Goal: Task Accomplishment & Management: Manage account settings

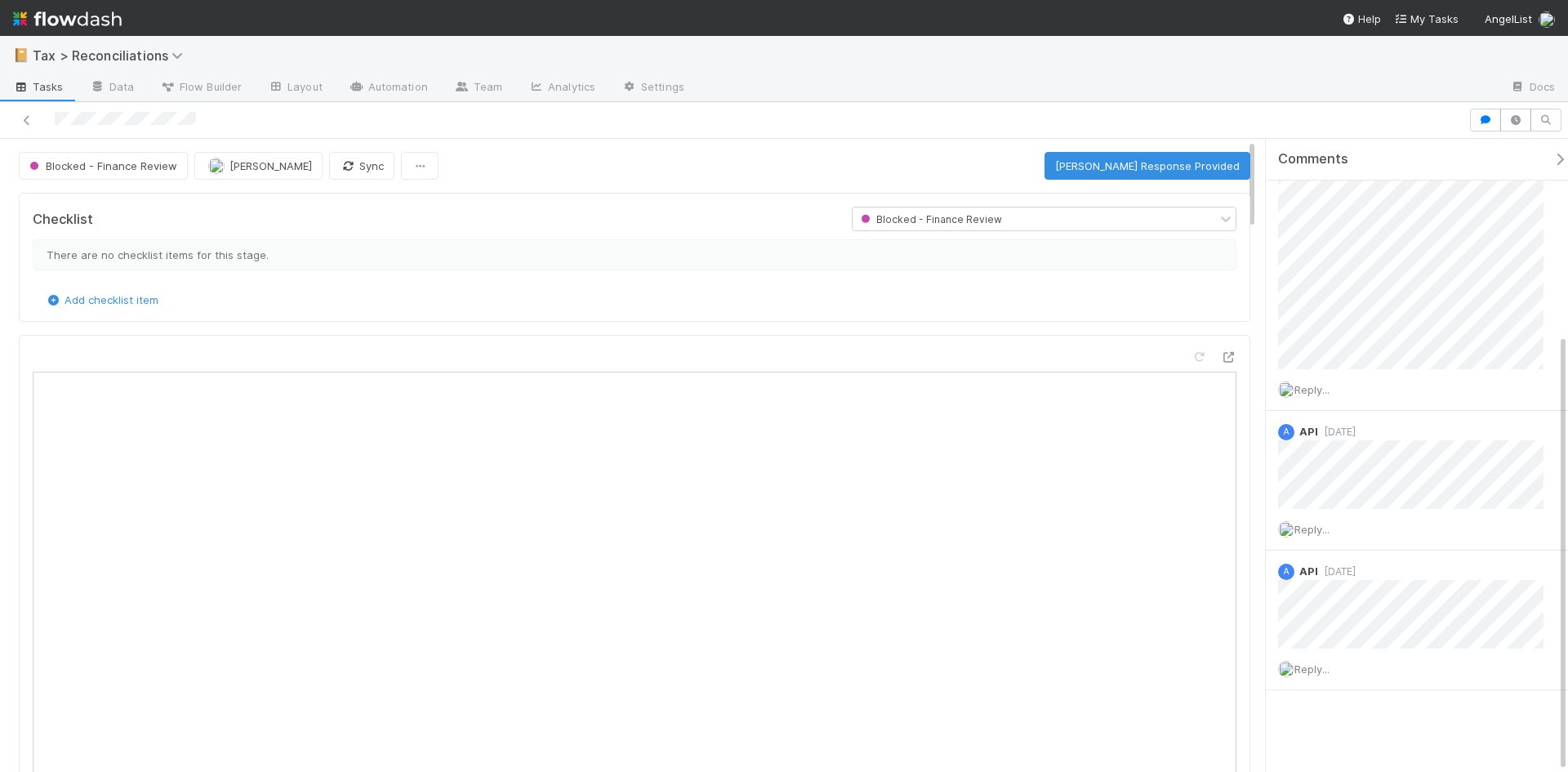
click at [517, 305] on div "Add checklist item" at bounding box center [634, 299] width 1204 height 16
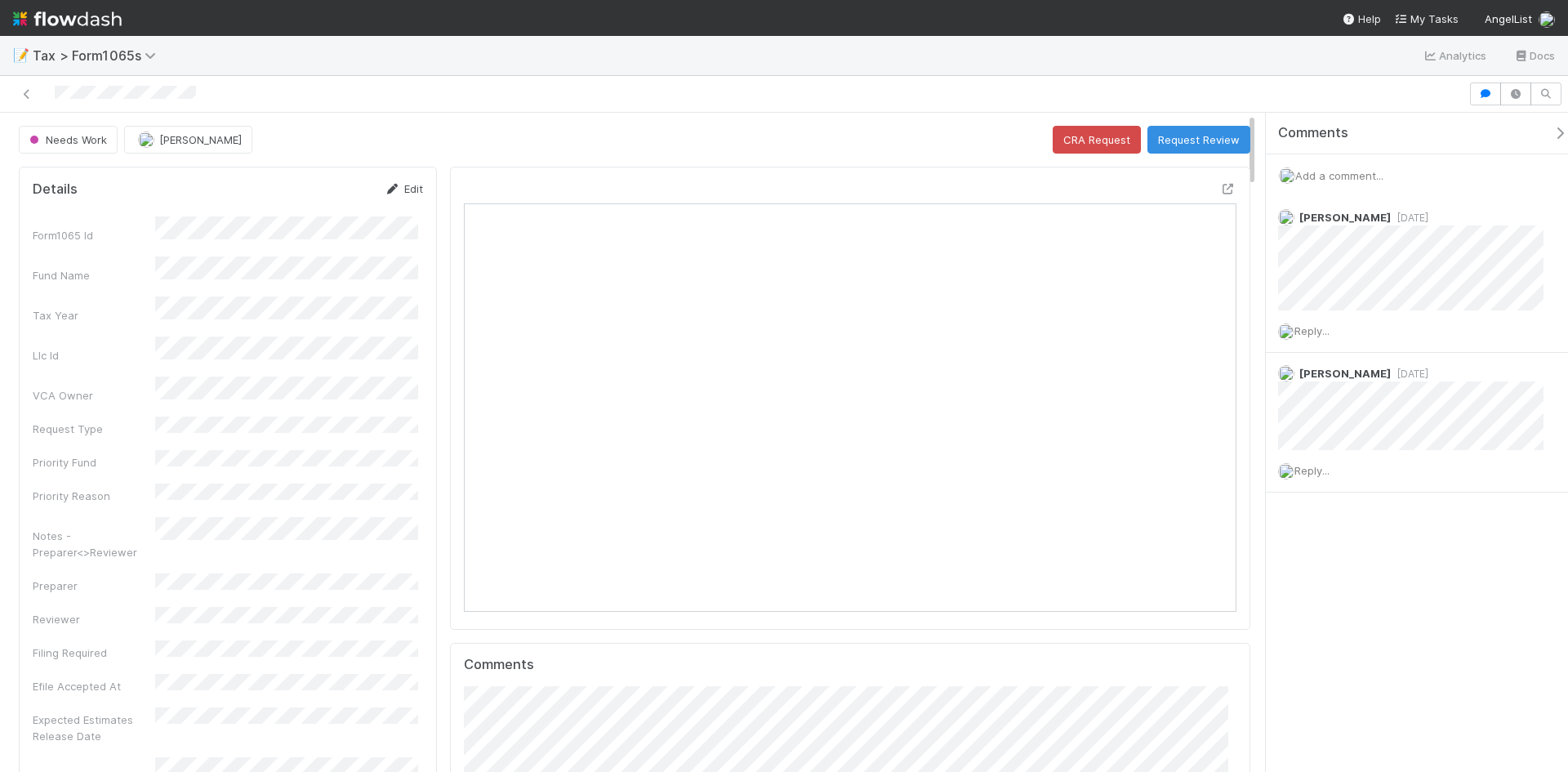
click at [406, 187] on link "Edit" at bounding box center [404, 188] width 38 height 13
click at [104, 571] on div "Notes - Preparer<>Reviewer" at bounding box center [228, 595] width 390 height 48
click at [333, 194] on button "Save" at bounding box center [336, 194] width 47 height 28
click at [1200, 139] on button "Request Review" at bounding box center [1199, 139] width 103 height 28
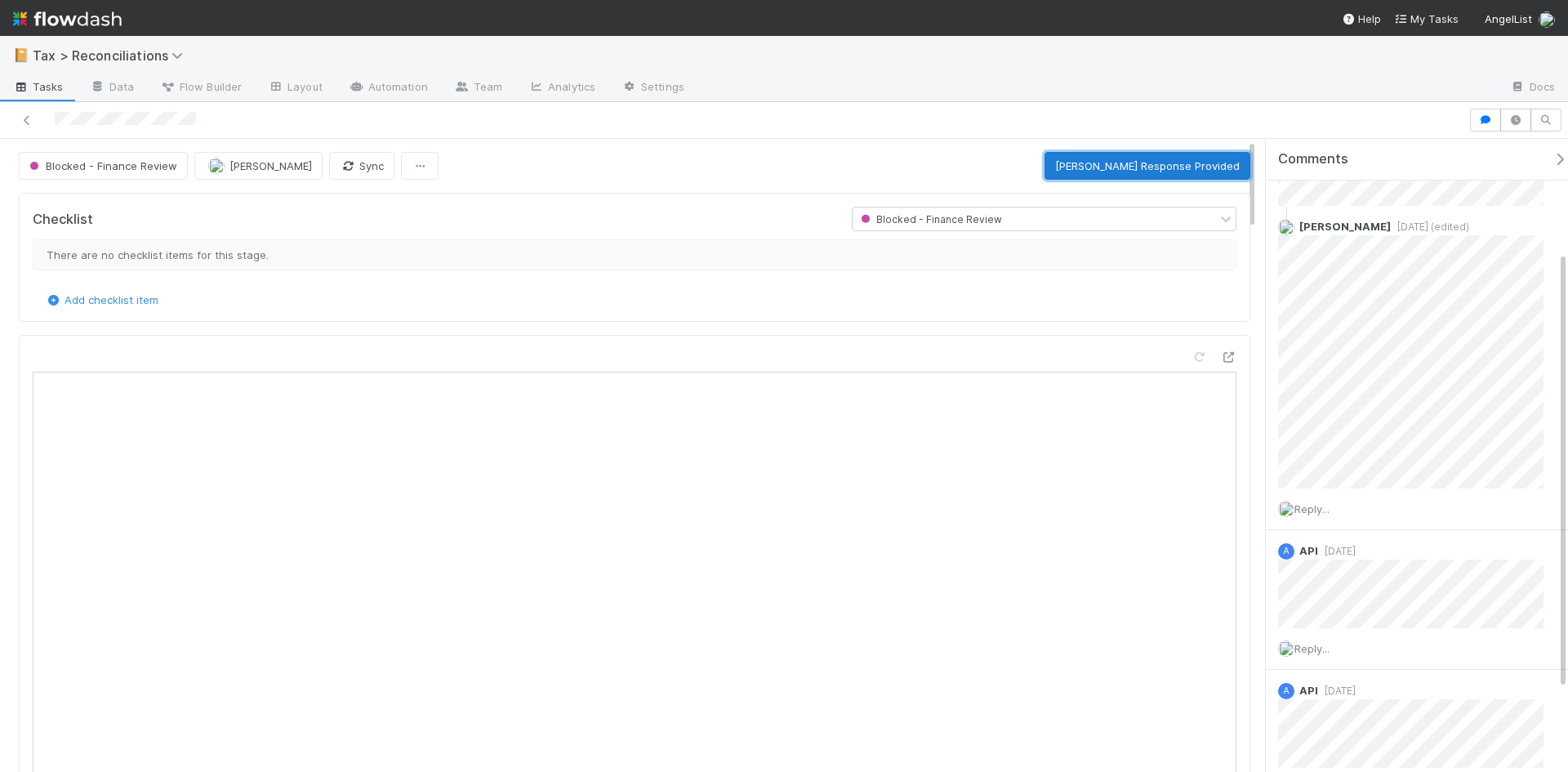
click at [1135, 170] on button "[PERSON_NAME] Response Provided" at bounding box center [1147, 165] width 206 height 28
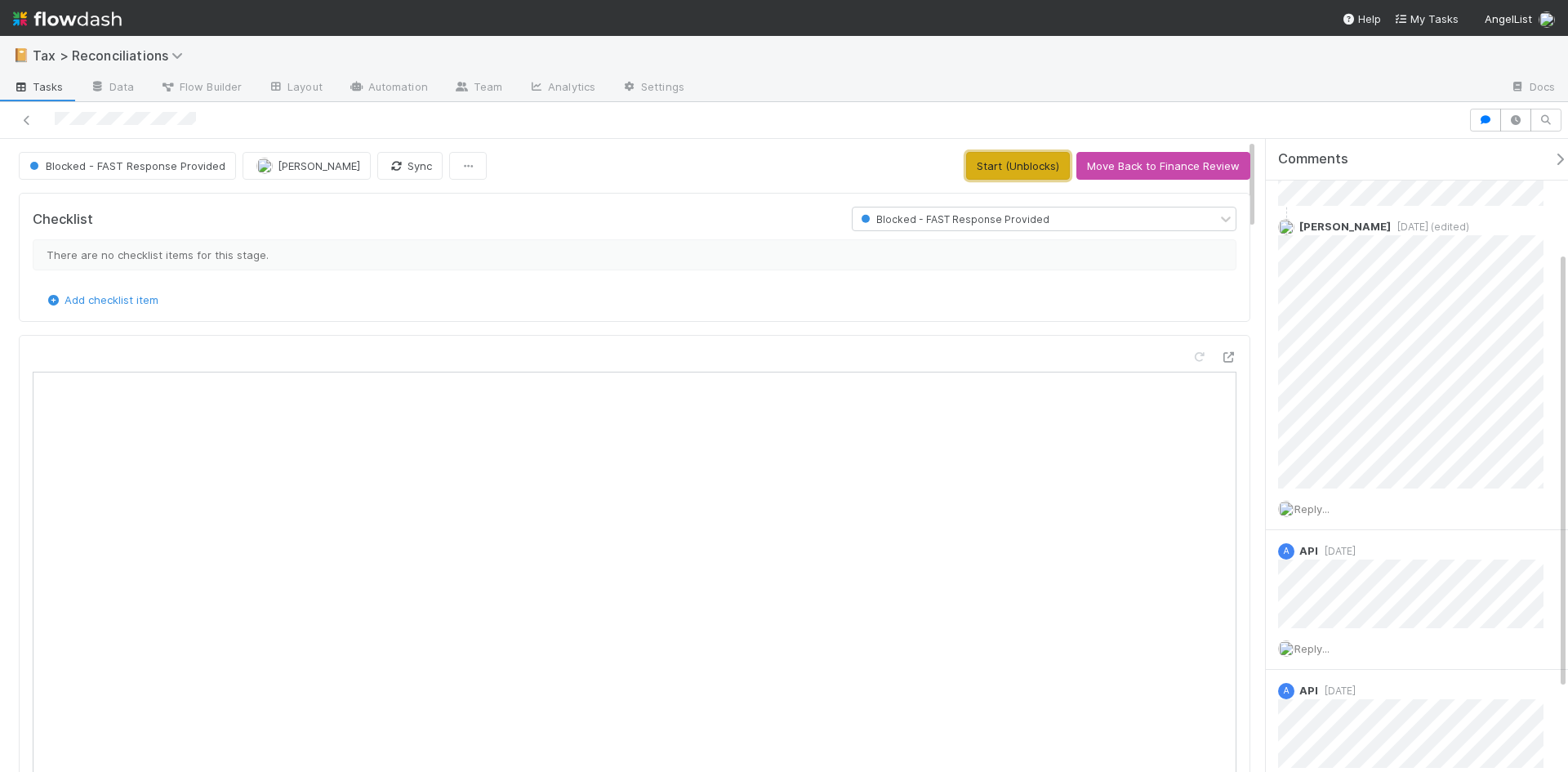
click at [1032, 171] on button "Start (Unblocks)" at bounding box center [1018, 165] width 103 height 28
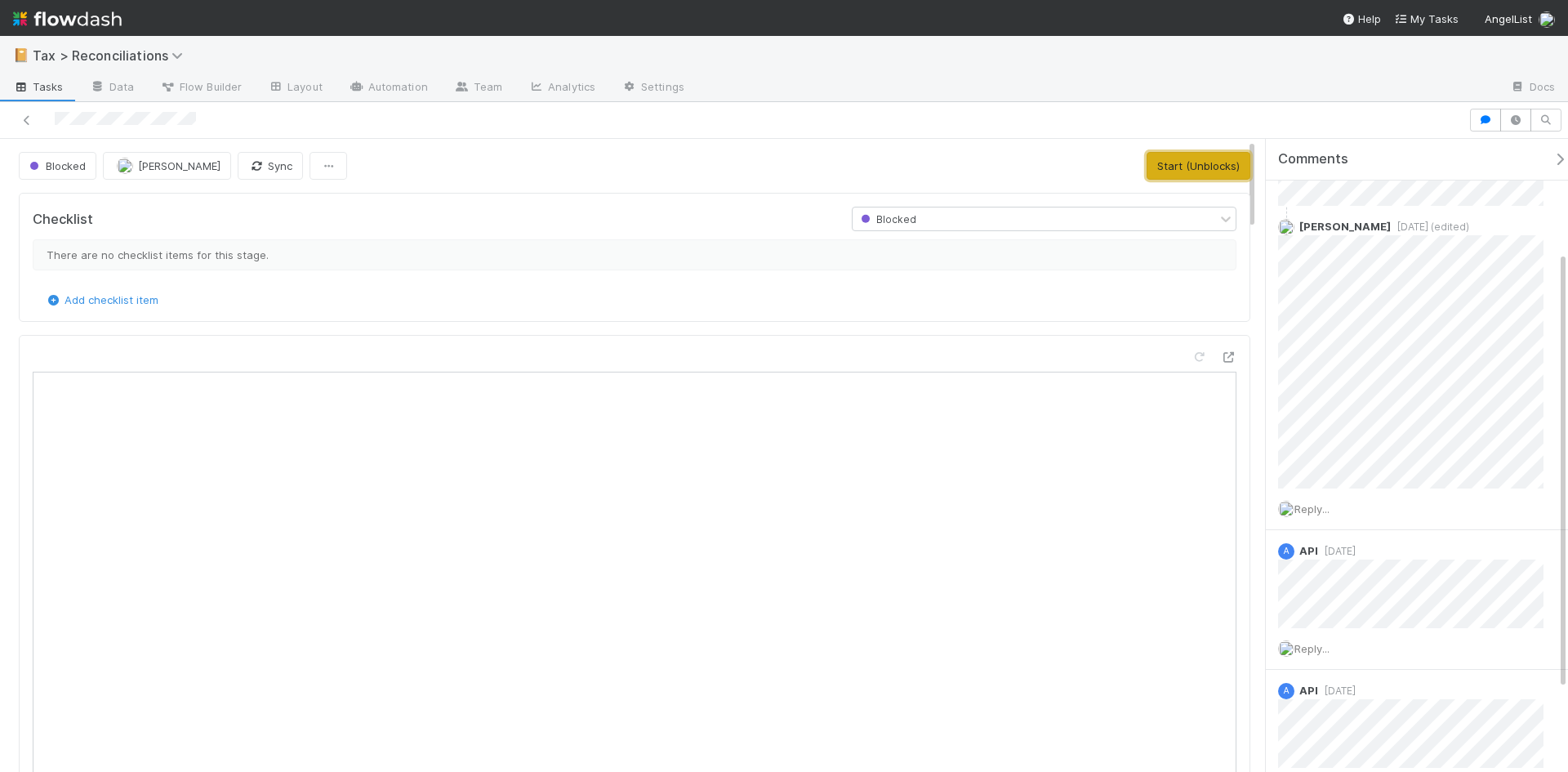
click at [1177, 170] on button "Start (Unblocks)" at bounding box center [1198, 165] width 103 height 28
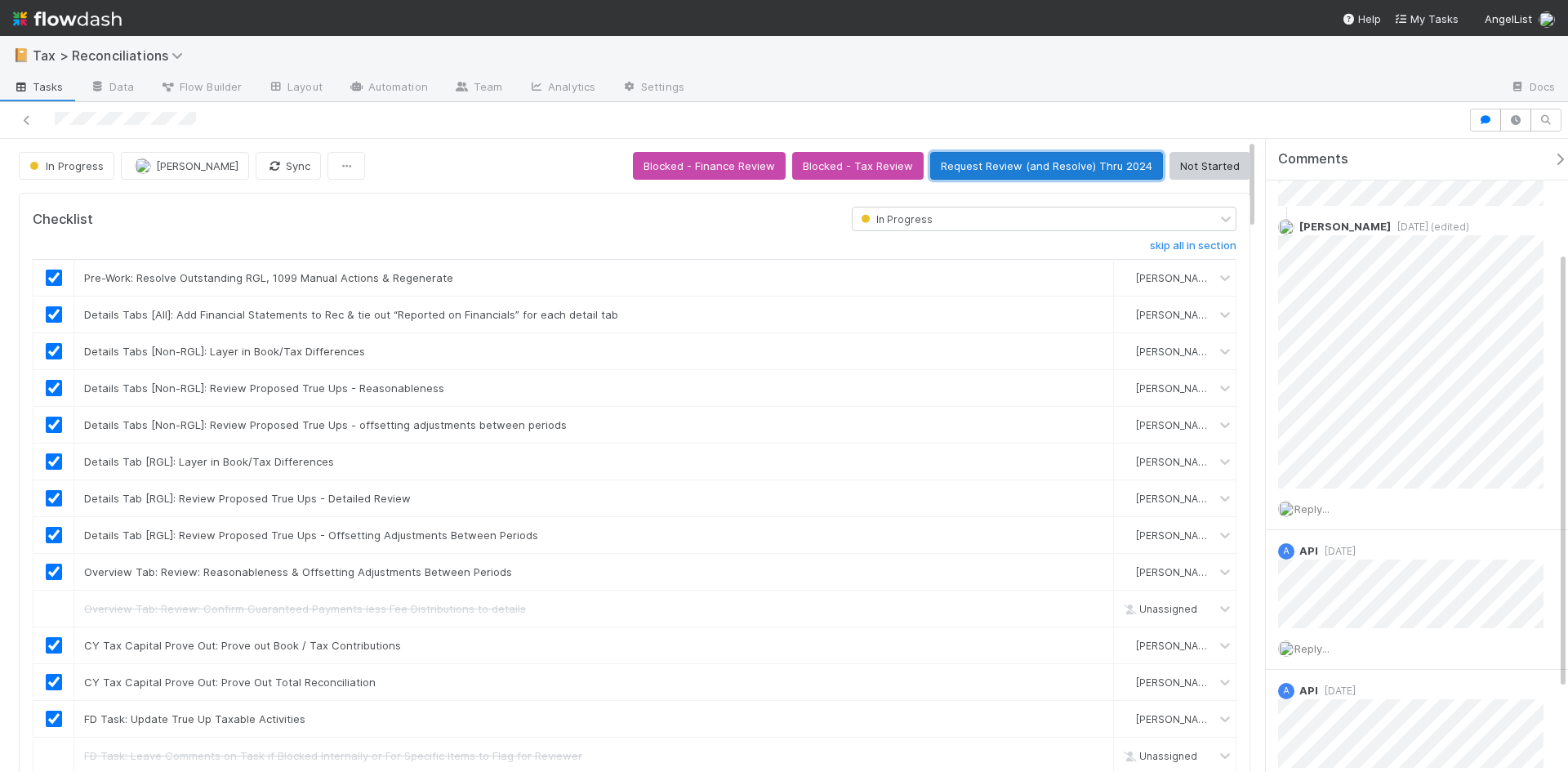
click at [1004, 163] on button "Request Review (and Resolve) Thru 2024" at bounding box center [1046, 165] width 232 height 28
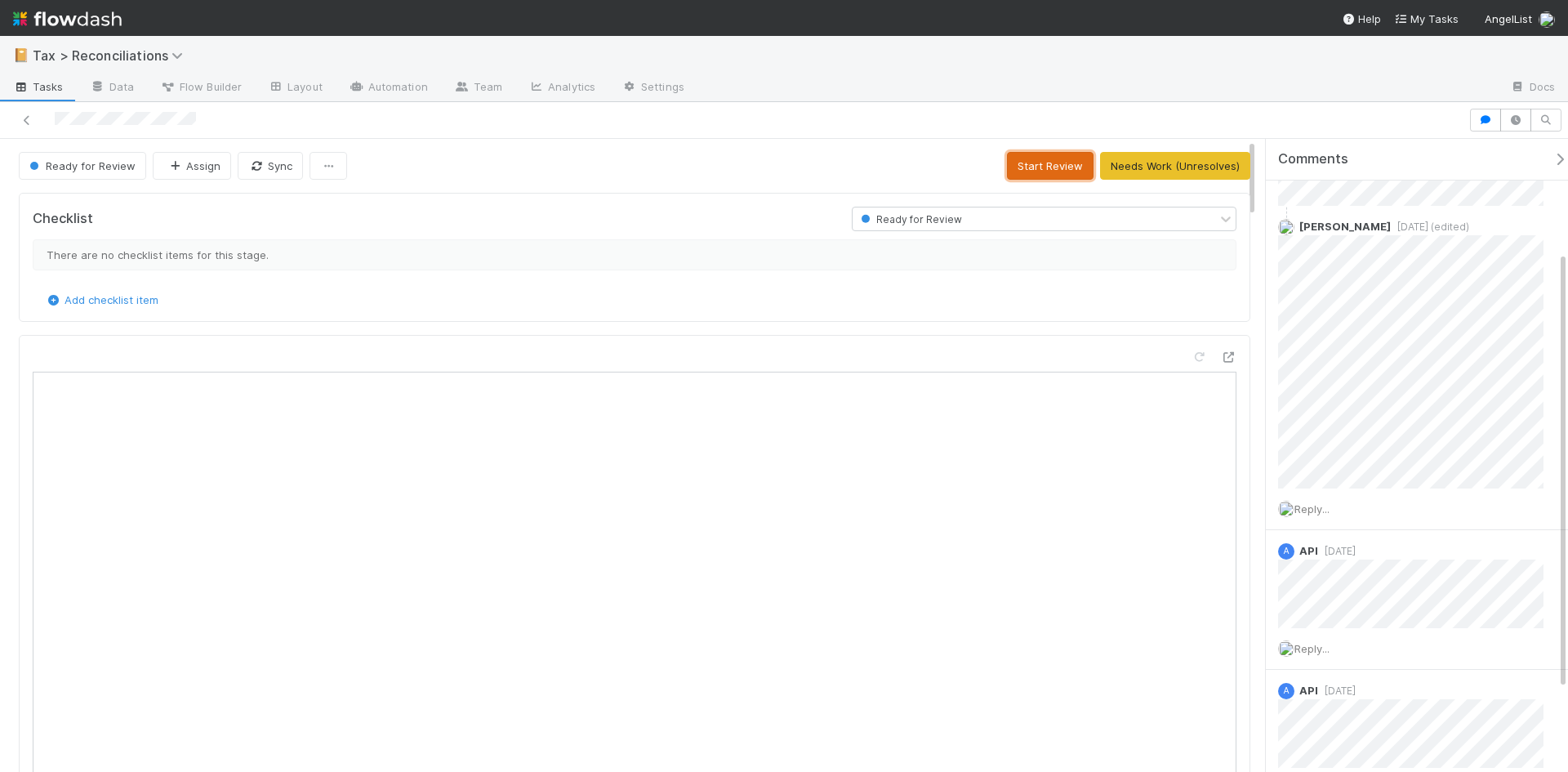
click at [1046, 167] on button "Start Review" at bounding box center [1049, 165] width 86 height 28
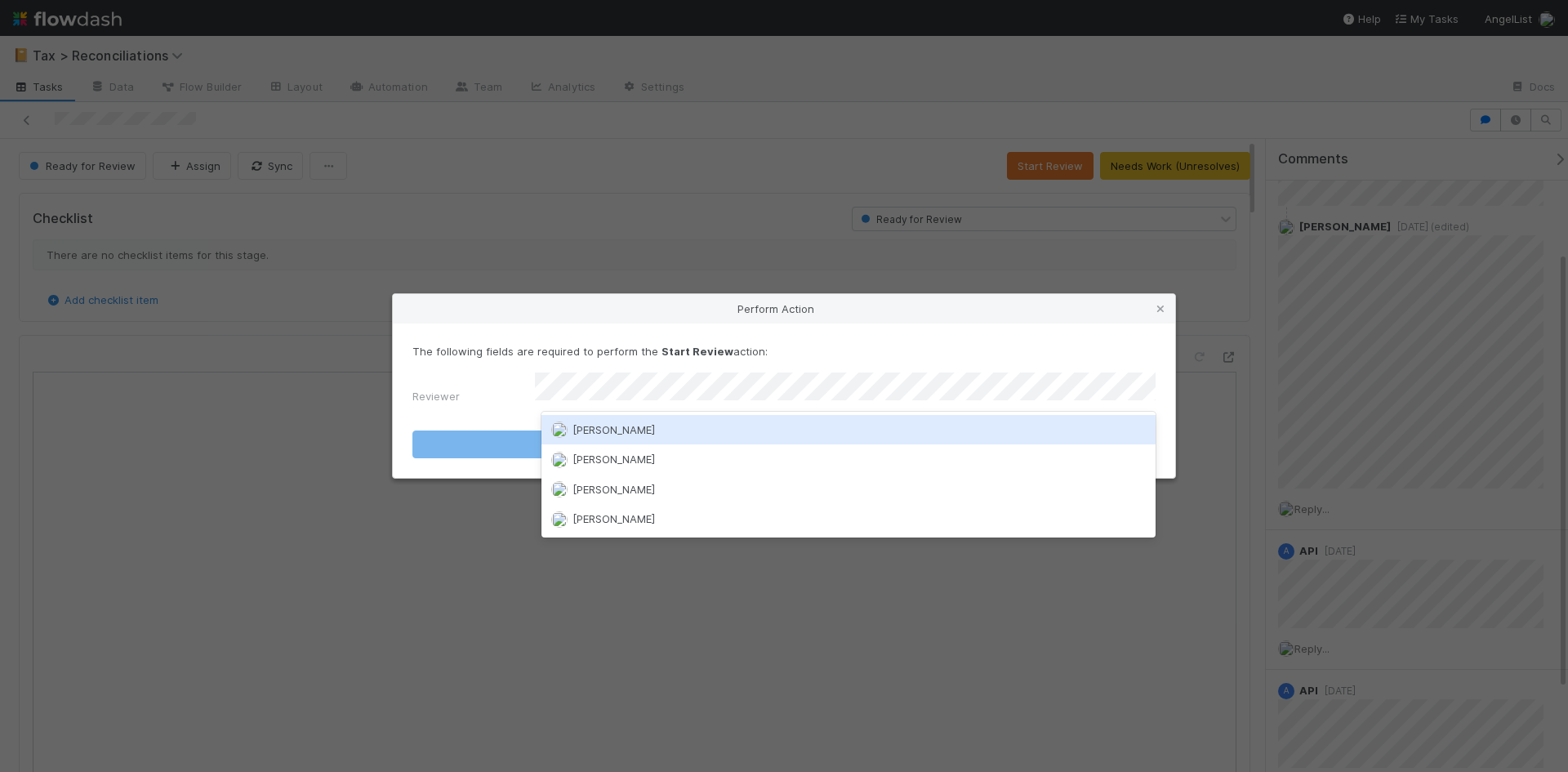
click at [594, 430] on span "[PERSON_NAME]" at bounding box center [613, 430] width 82 height 13
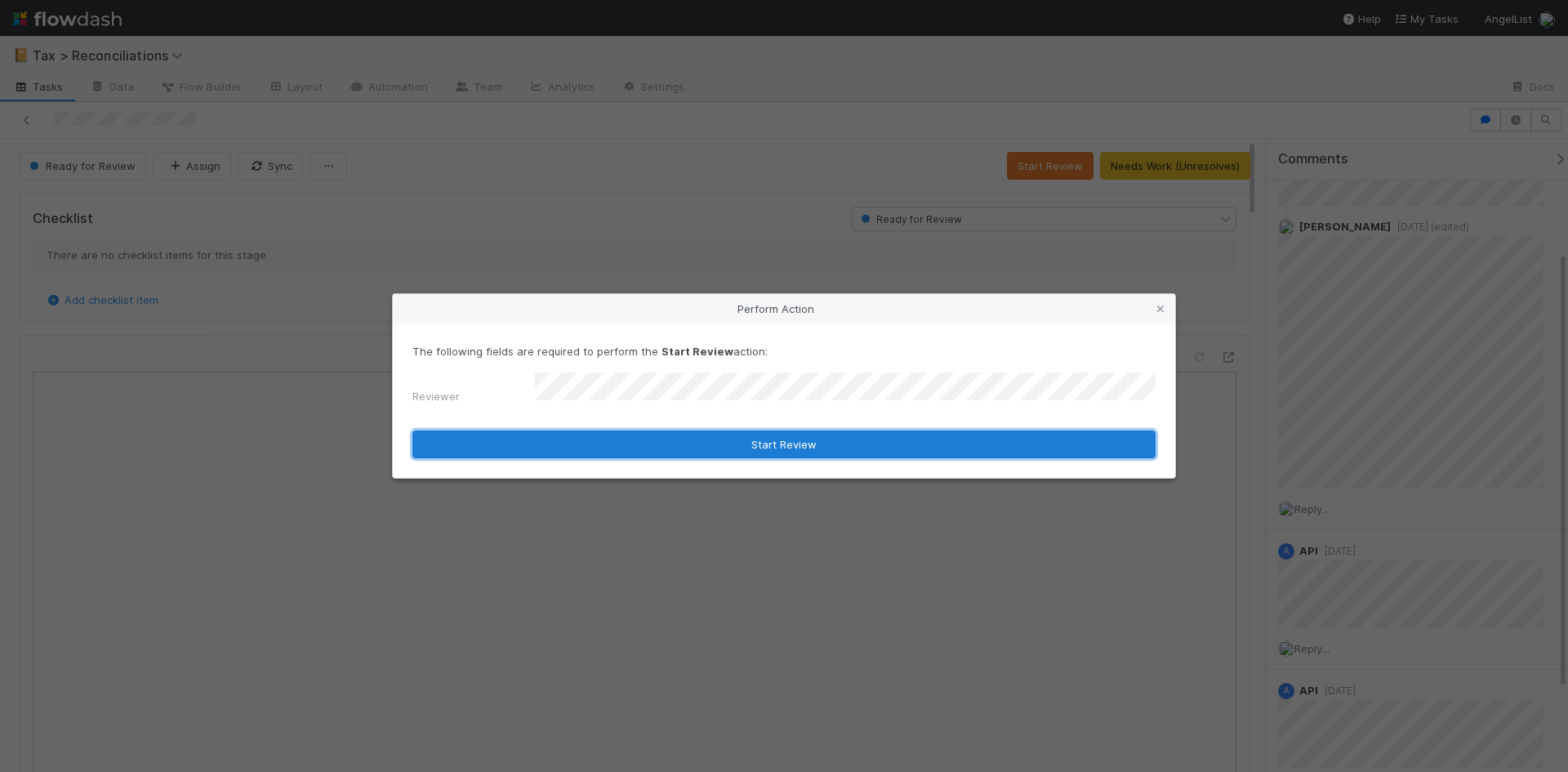
click at [635, 437] on button "Start Review" at bounding box center [784, 444] width 743 height 28
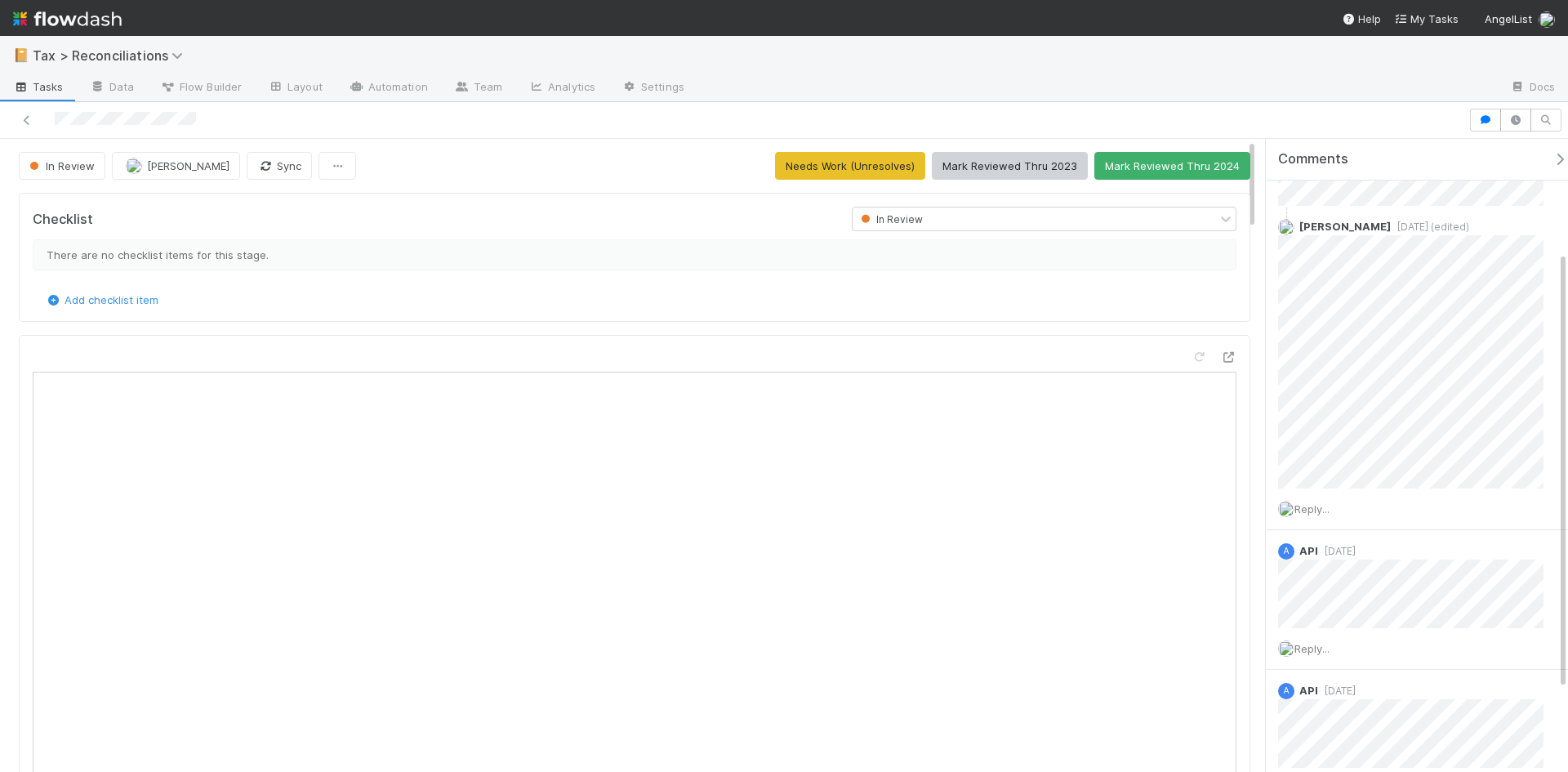
click at [637, 32] on nav "Help My Tasks AngelList" at bounding box center [784, 18] width 1568 height 36
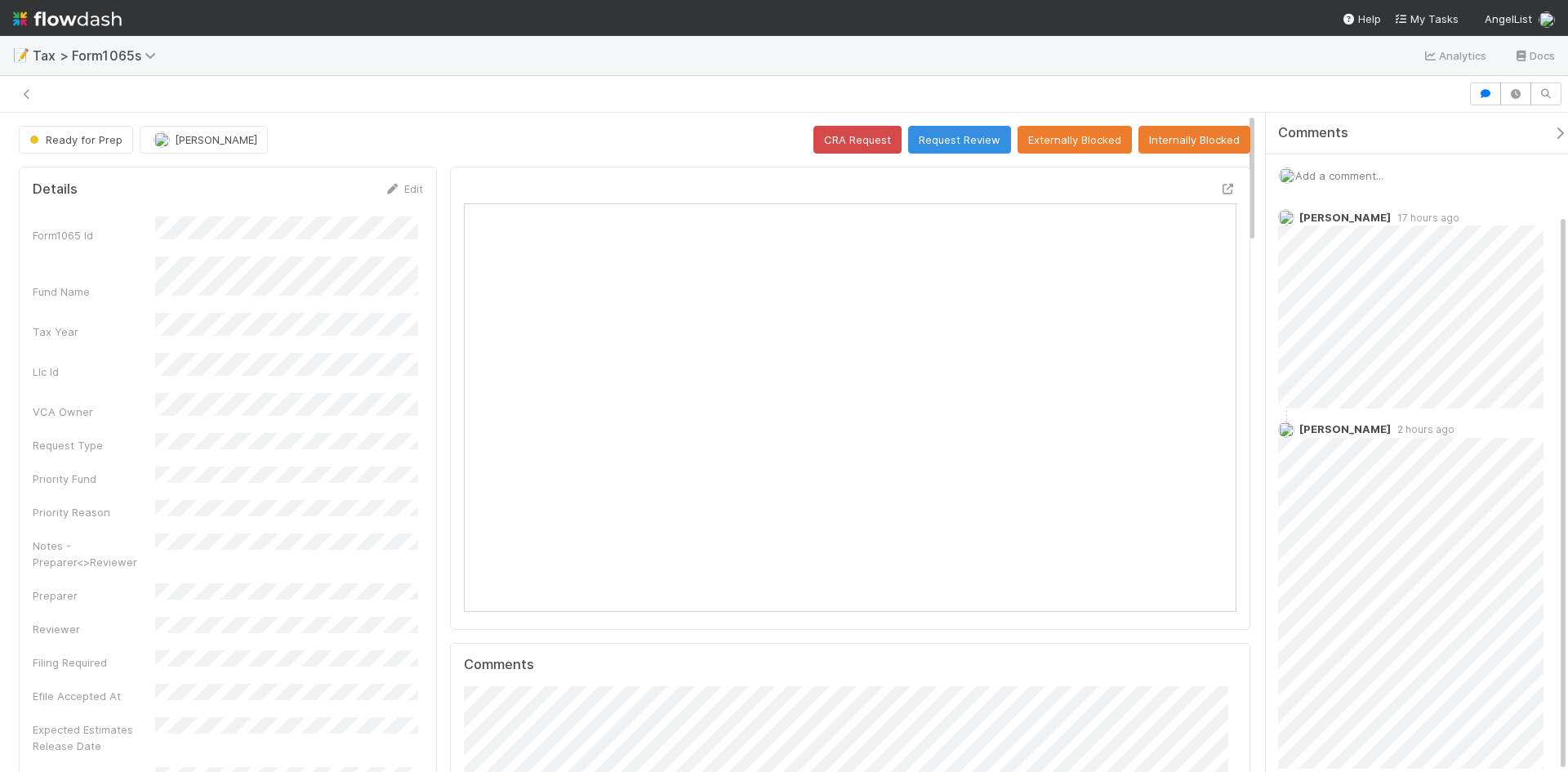
scroll to position [120, 0]
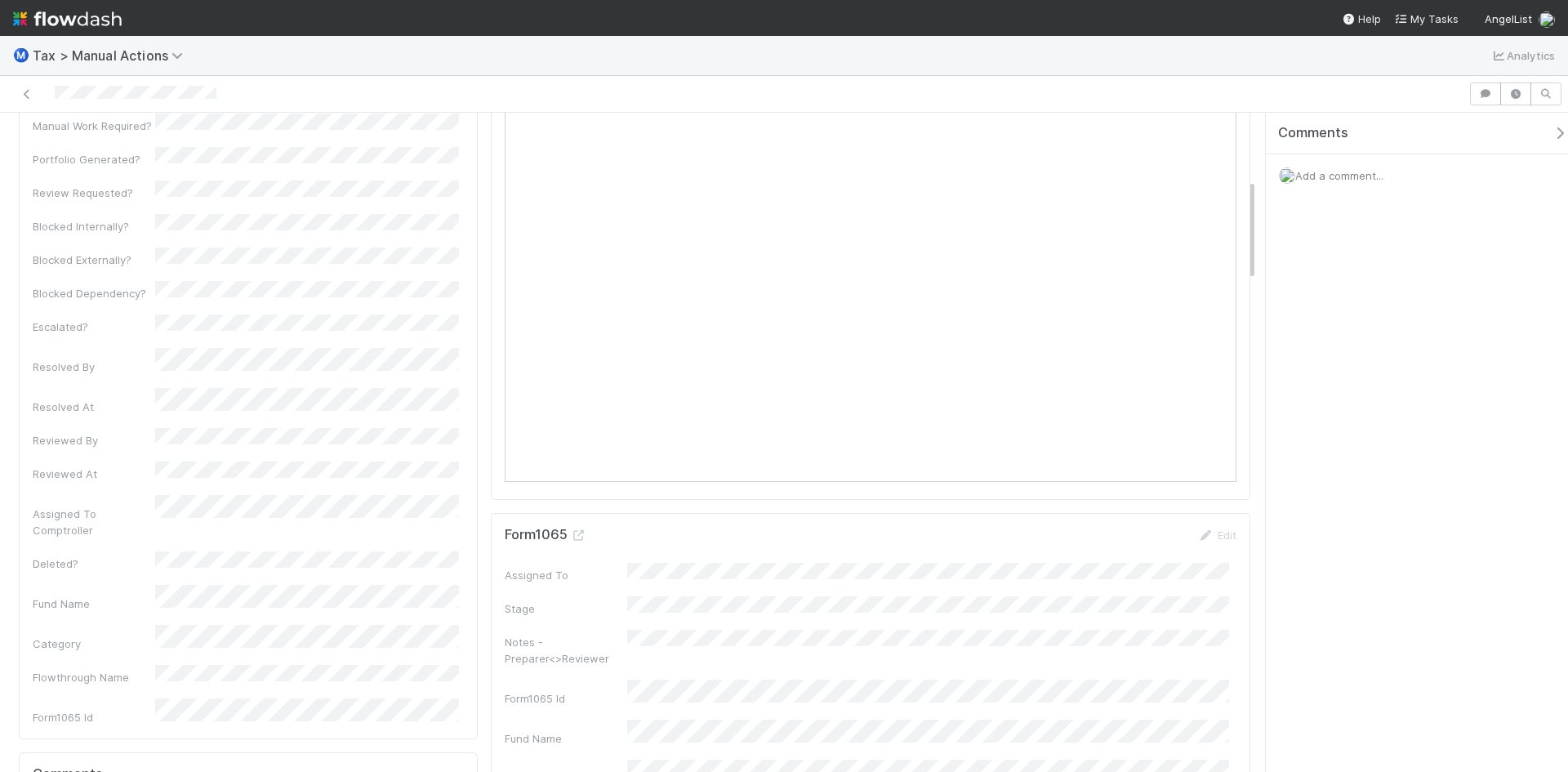
scroll to position [408, 0]
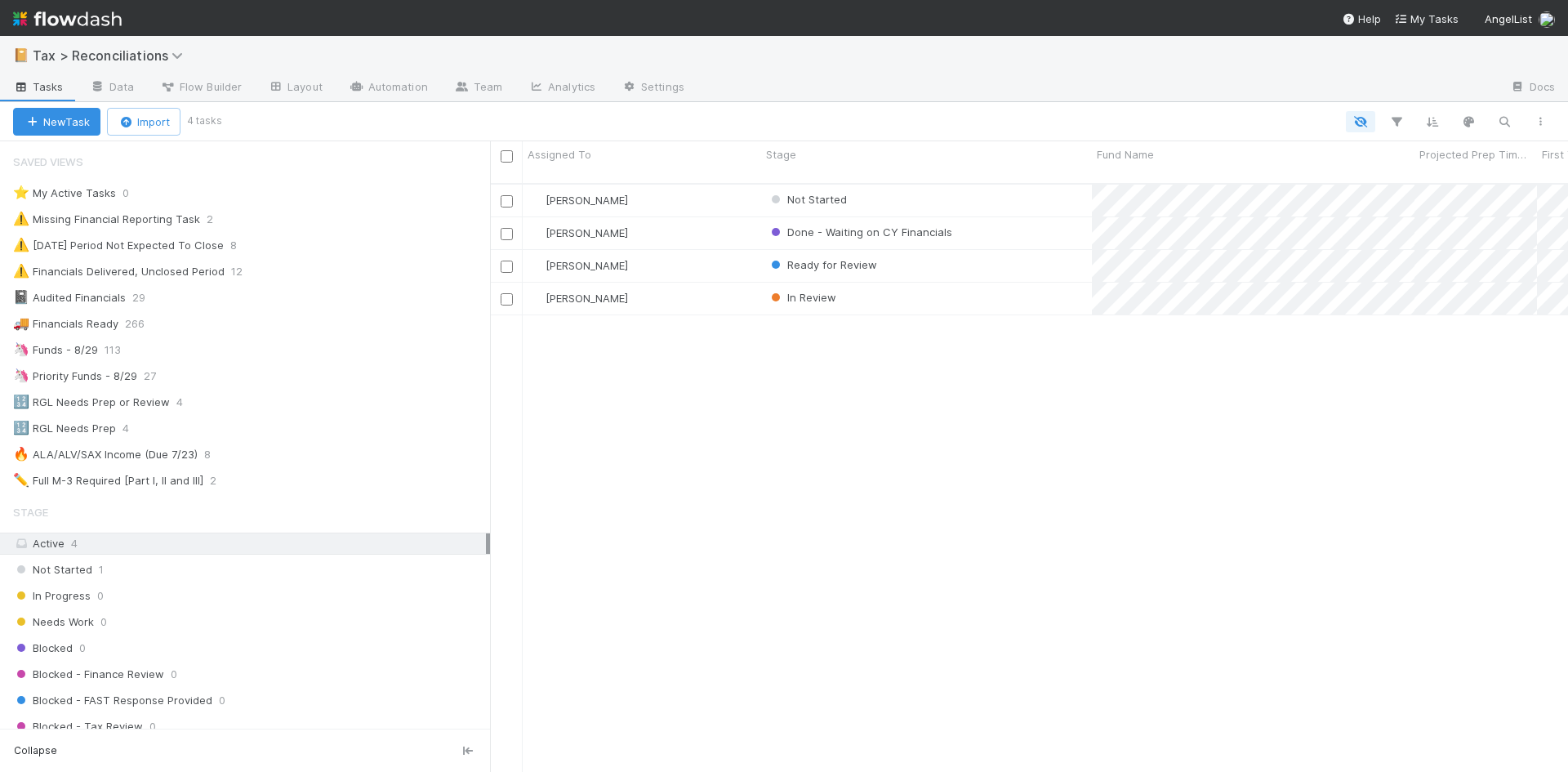
scroll to position [589, 1066]
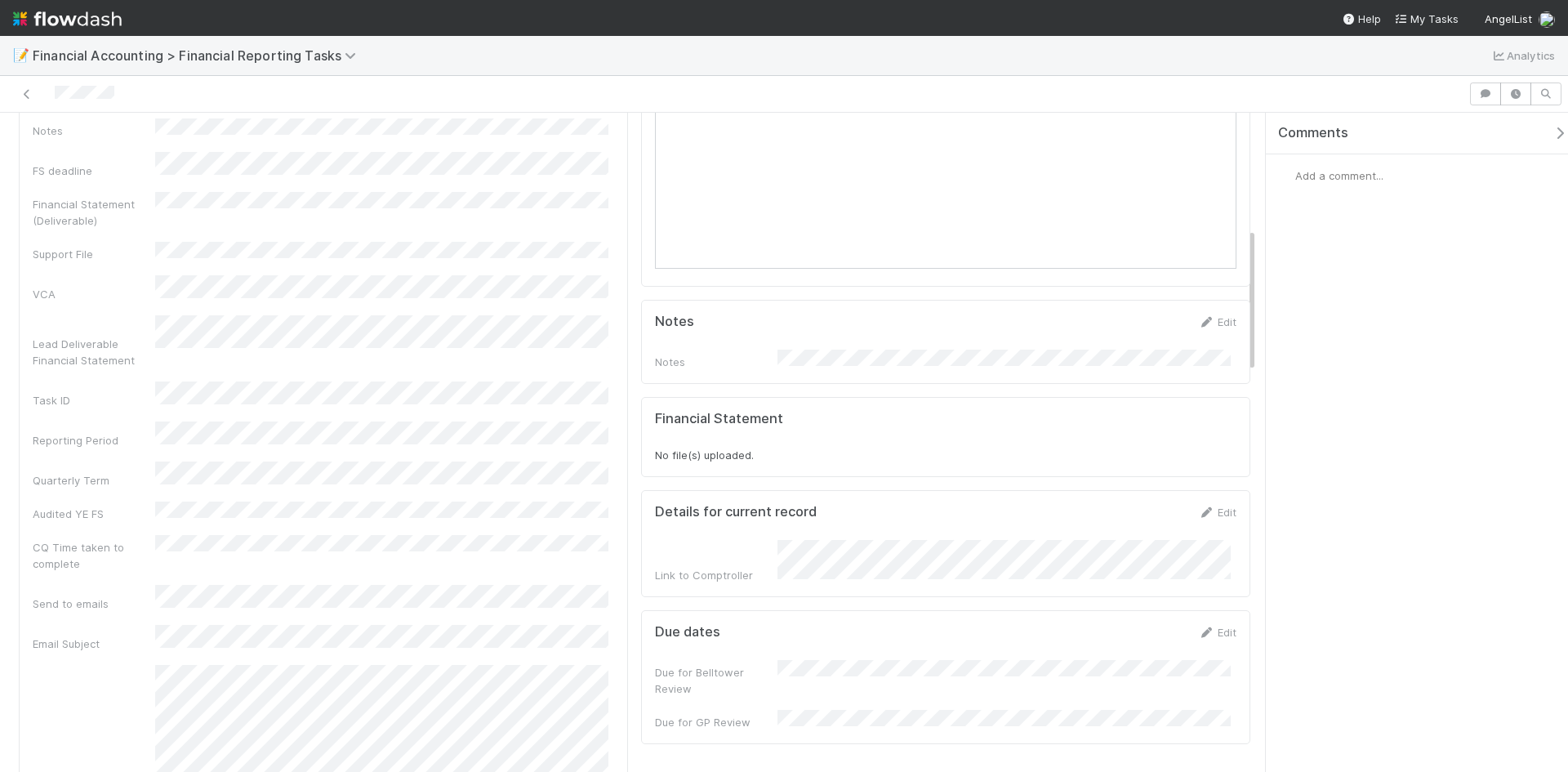
scroll to position [326, 0]
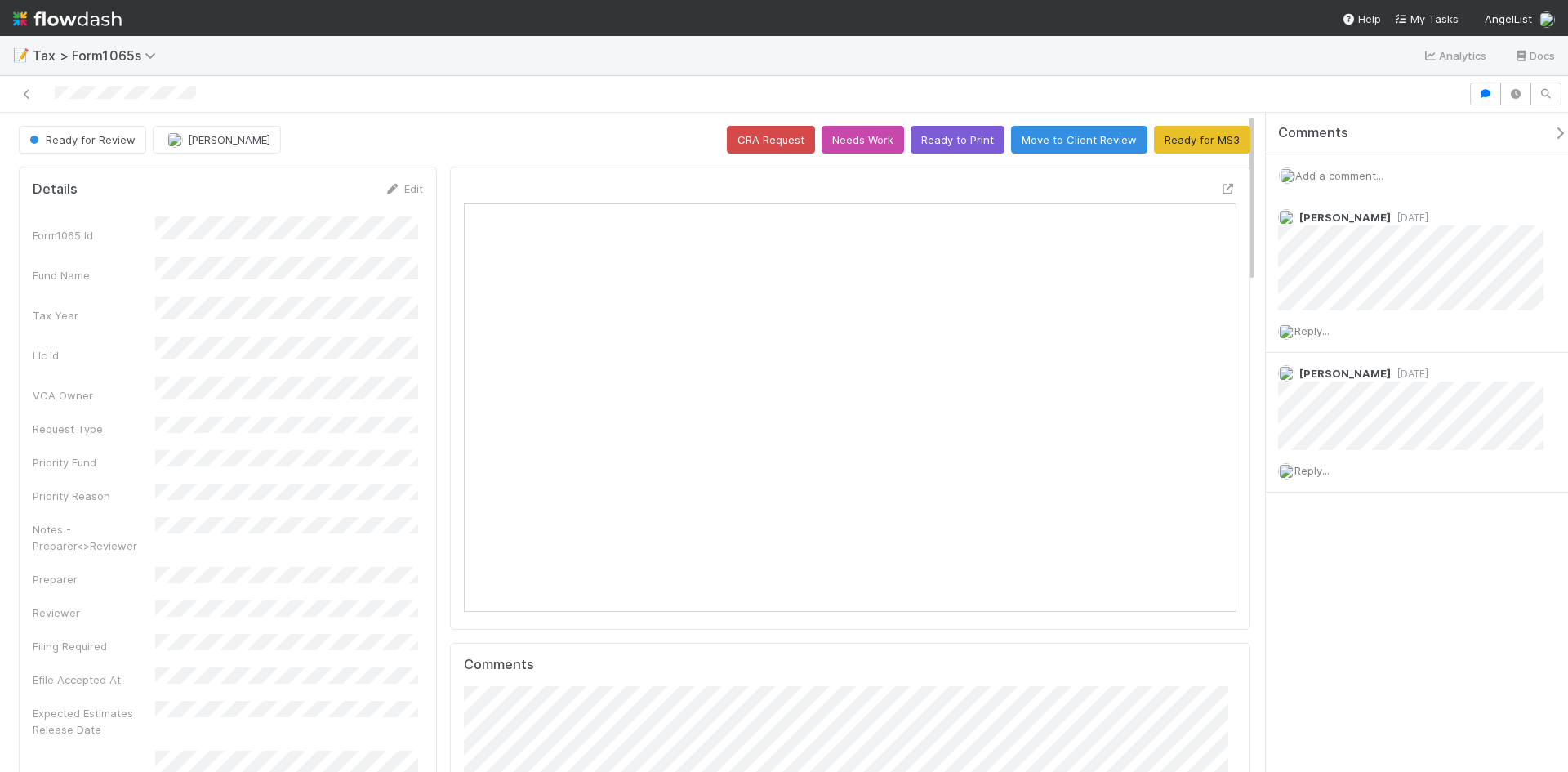
scroll to position [320, 374]
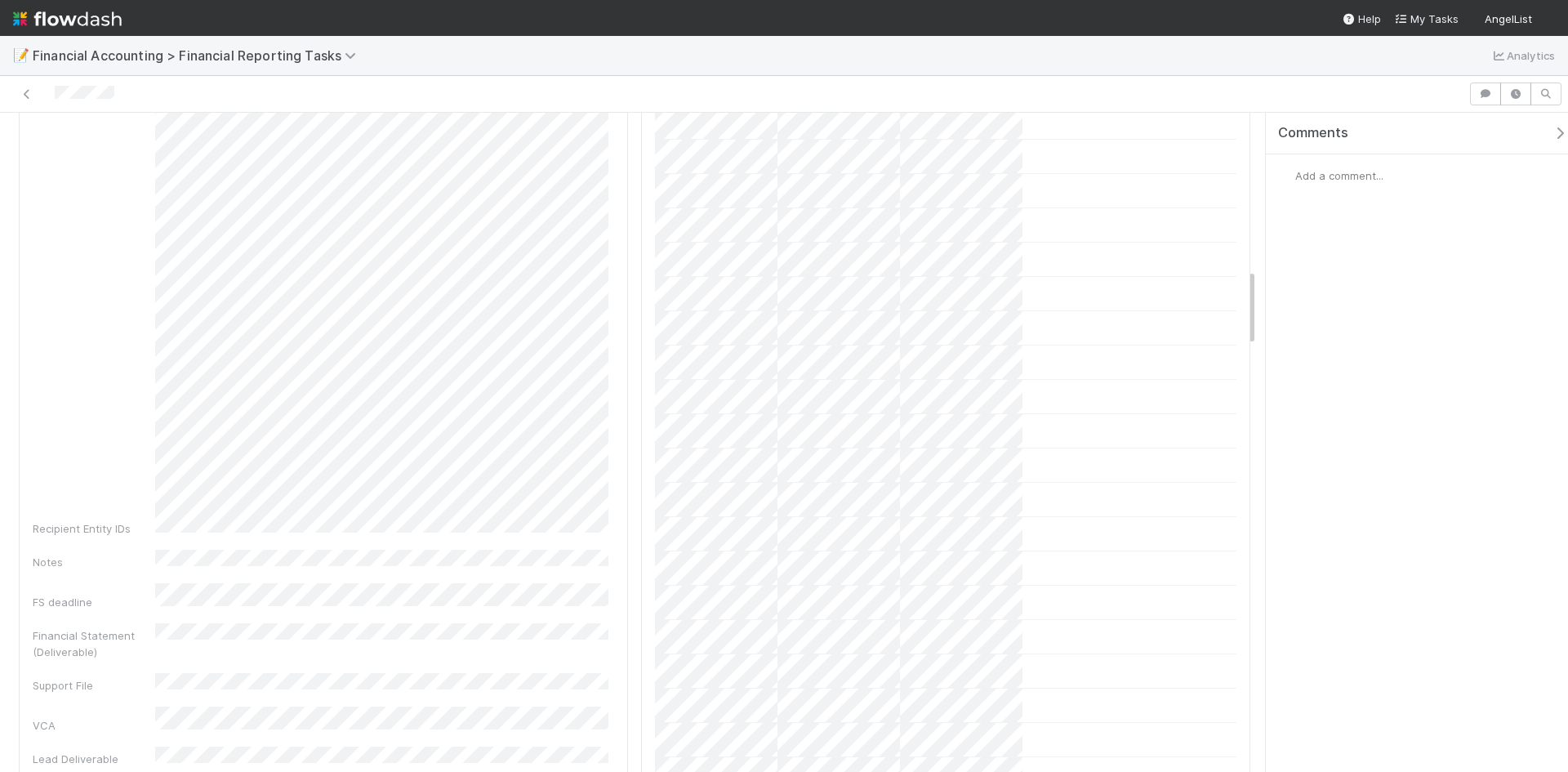
scroll to position [1224, 0]
